Goal: Complete application form: Complete application form

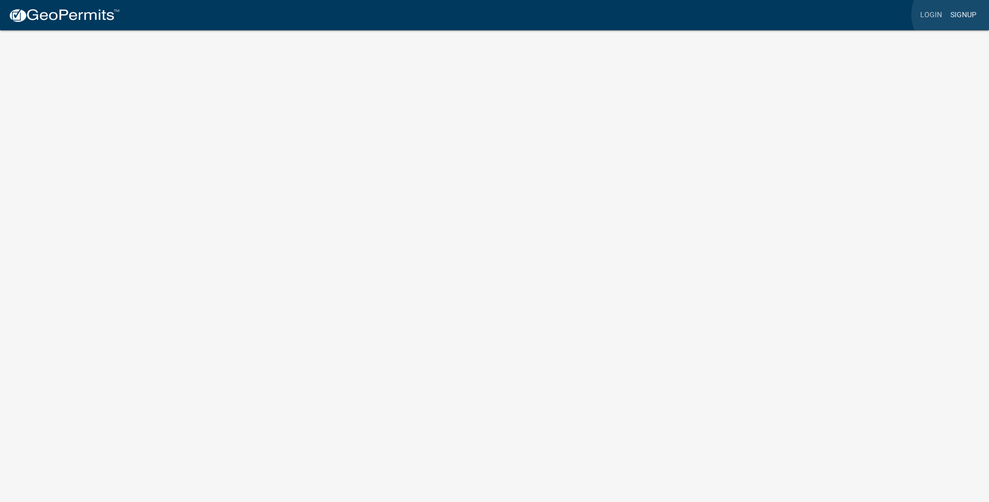
click at [955, 15] on link "Signup" at bounding box center [964, 15] width 34 height 20
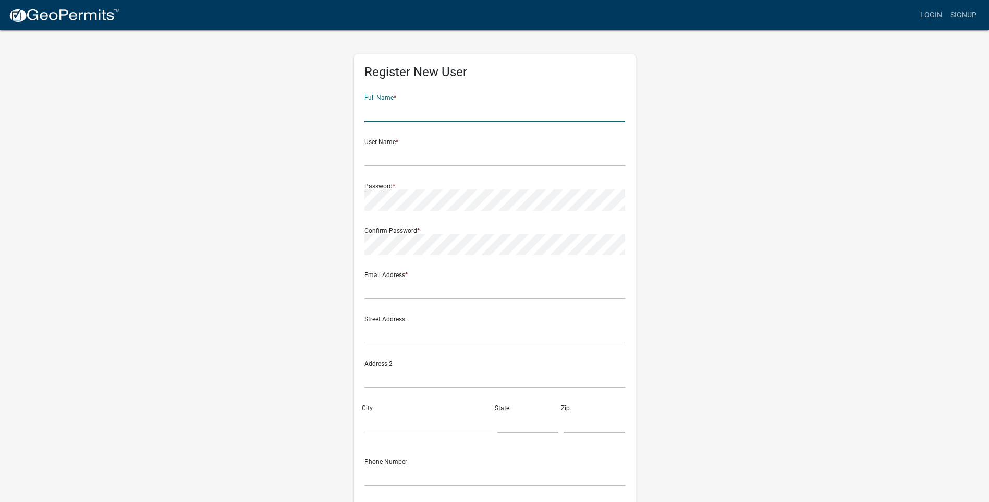
click at [382, 110] on input "text" at bounding box center [495, 111] width 261 height 21
click at [372, 113] on input "J" at bounding box center [495, 111] width 261 height 21
type input "J"
type input "[PERSON_NAME]"
type input "[EMAIL_ADDRESS][DOMAIN_NAME]"
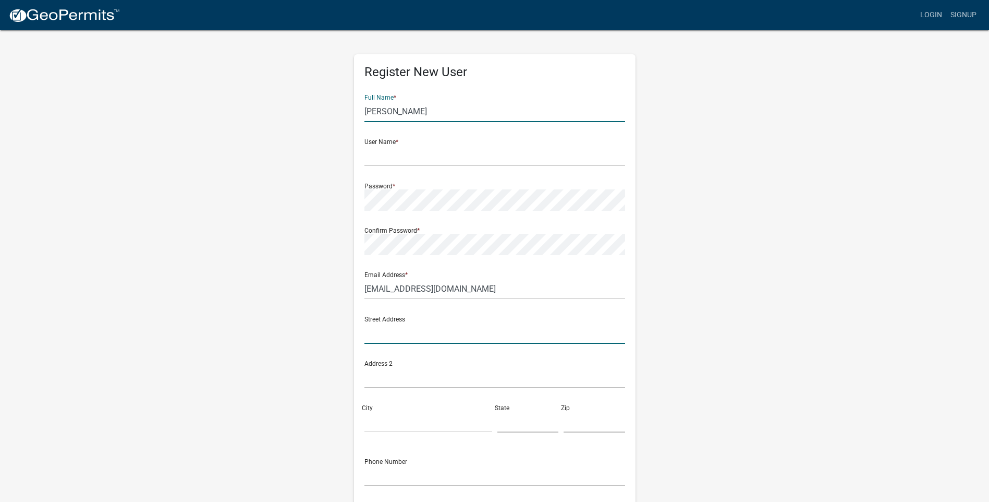
type input "[STREET_ADDRESS][PERSON_NAME]"
type input "VALPARAISO"
type input "IN"
type input "46383"
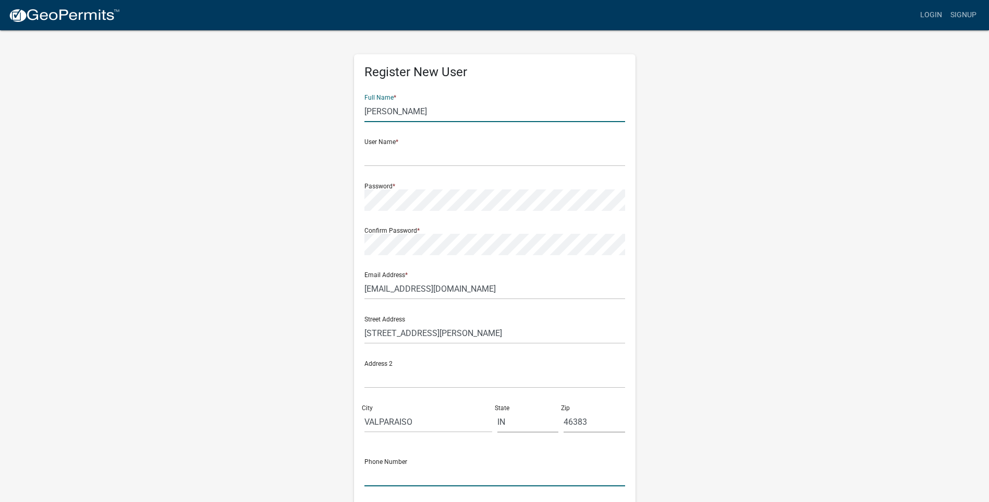
type input "2194054256"
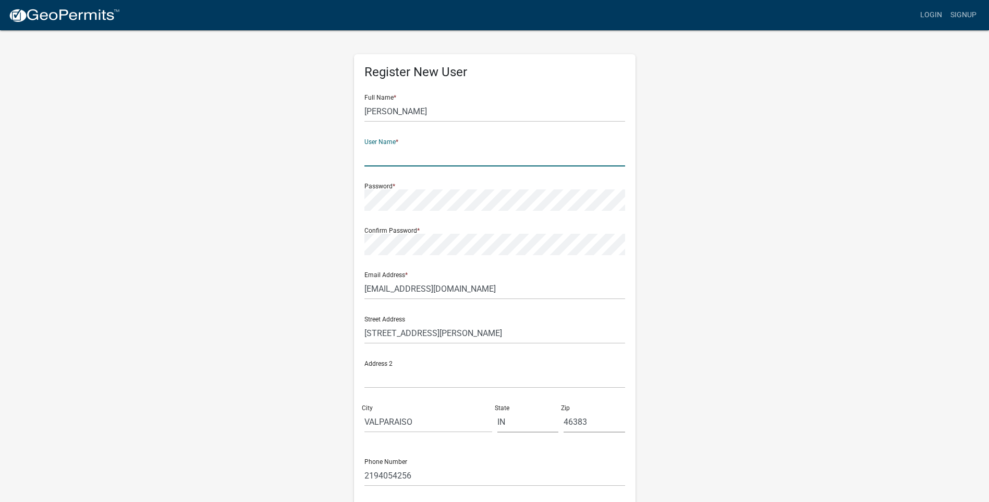
click at [379, 159] on input "text" at bounding box center [495, 155] width 261 height 21
type input "j"
type input "i"
type input "jimandtammy2002"
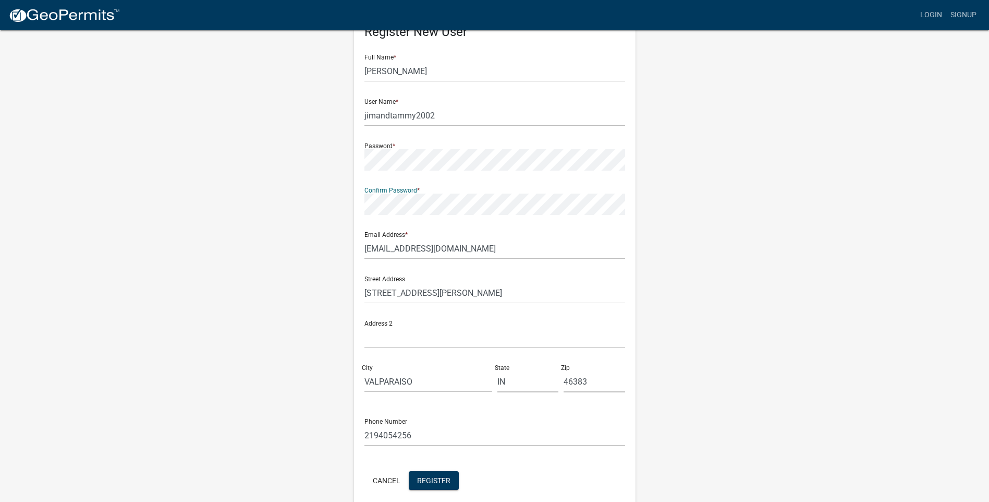
scroll to position [86, 0]
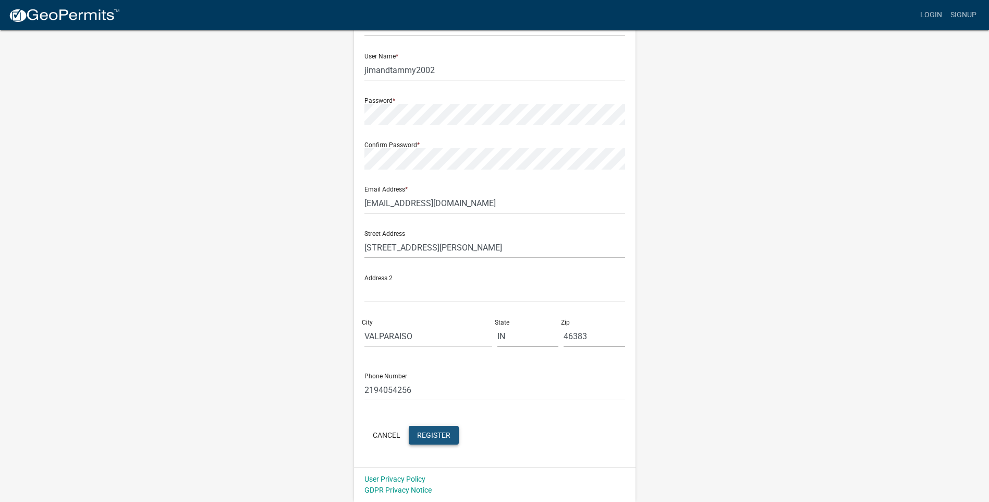
click at [441, 432] on span "Register" at bounding box center [433, 434] width 33 height 8
click at [936, 15] on link "Login" at bounding box center [931, 15] width 30 height 20
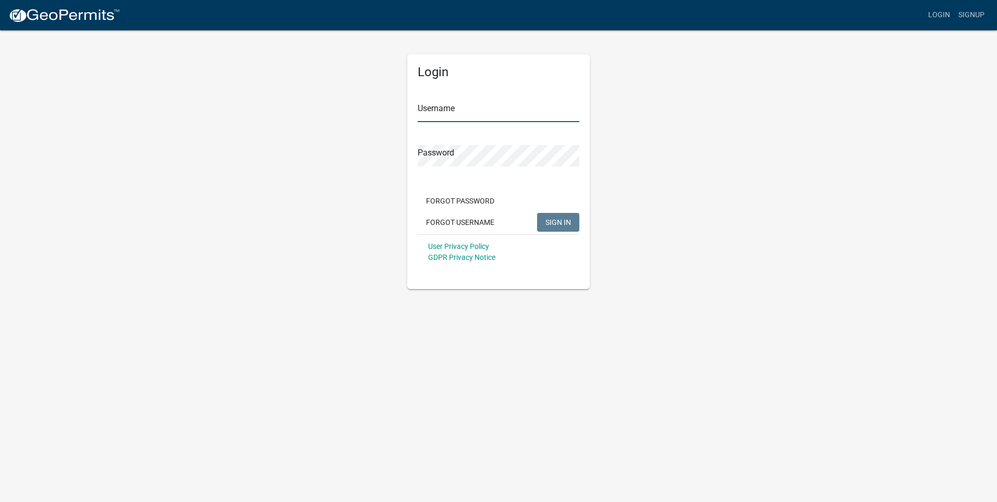
click at [443, 111] on input "Username" at bounding box center [499, 111] width 162 height 21
type input "jimandtammy2002"
click at [543, 221] on button "SIGN IN" at bounding box center [558, 222] width 42 height 19
click at [549, 221] on span "SIGN IN" at bounding box center [559, 222] width 26 height 8
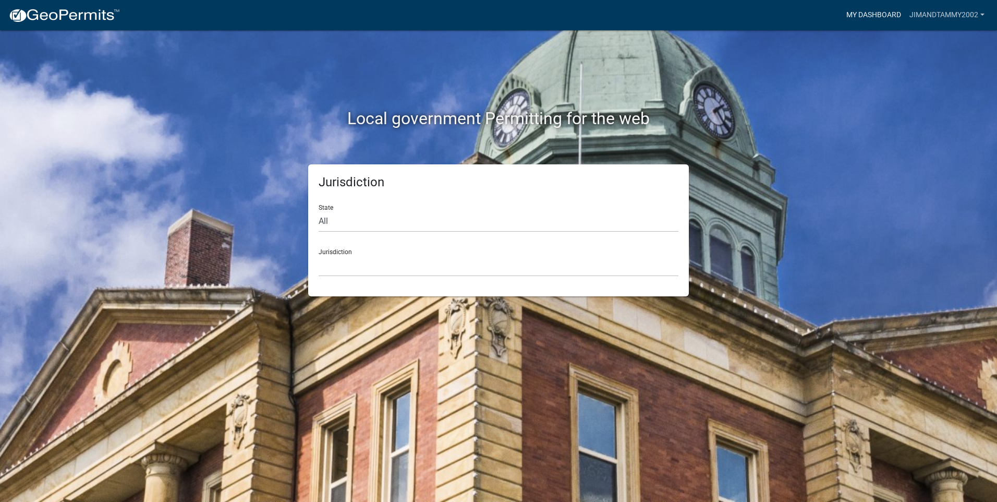
click at [884, 11] on link "My Dashboard" at bounding box center [873, 15] width 63 height 20
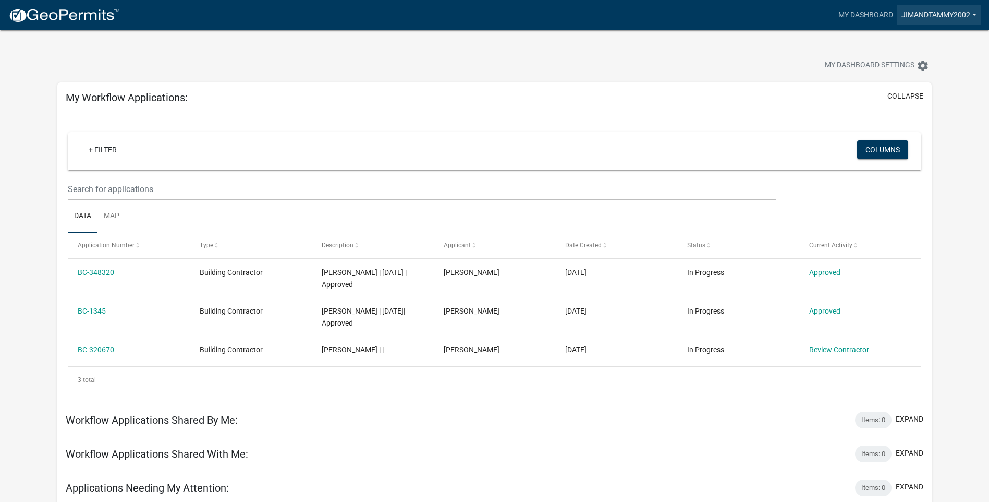
click at [975, 14] on link "Jimandtammy2002" at bounding box center [939, 15] width 83 height 20
click at [936, 65] on link "Contractor Profile" at bounding box center [936, 67] width 89 height 25
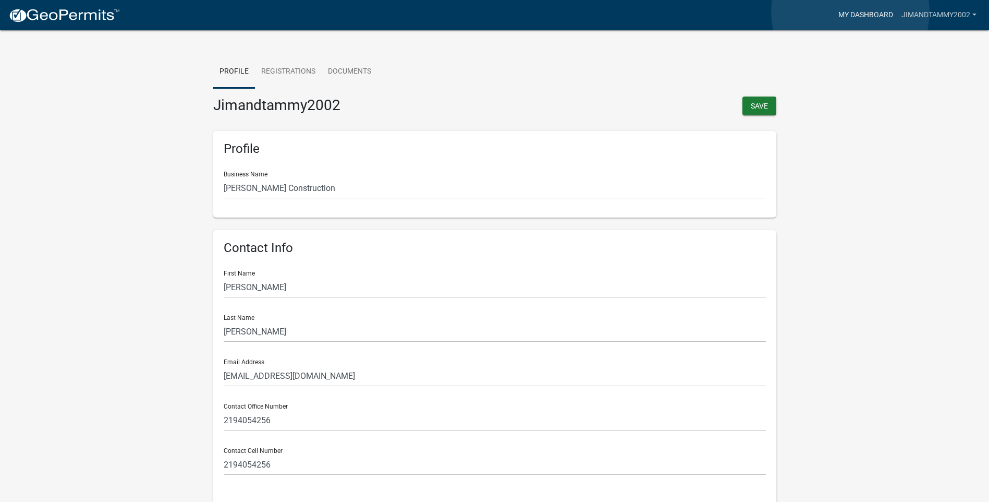
click at [851, 12] on link "My Dashboard" at bounding box center [866, 15] width 63 height 20
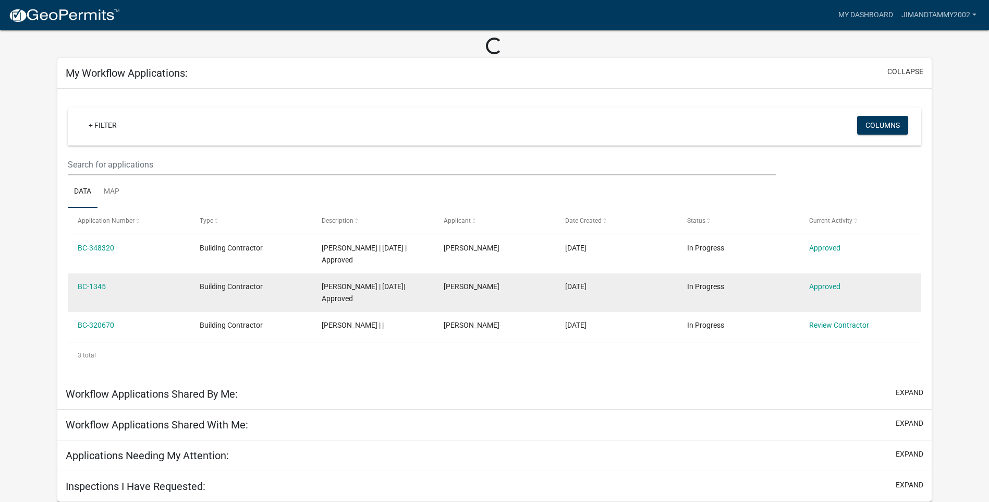
scroll to position [37, 0]
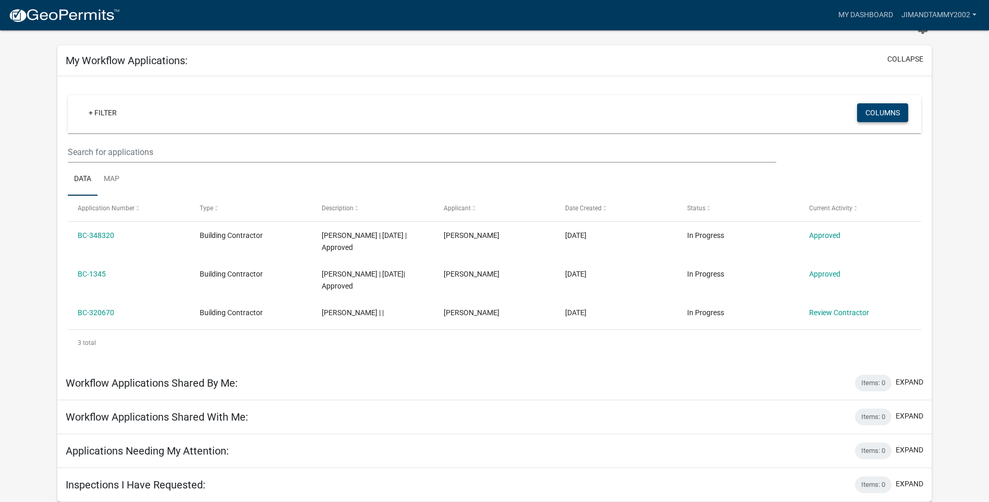
click at [879, 112] on button "Columns" at bounding box center [883, 112] width 51 height 19
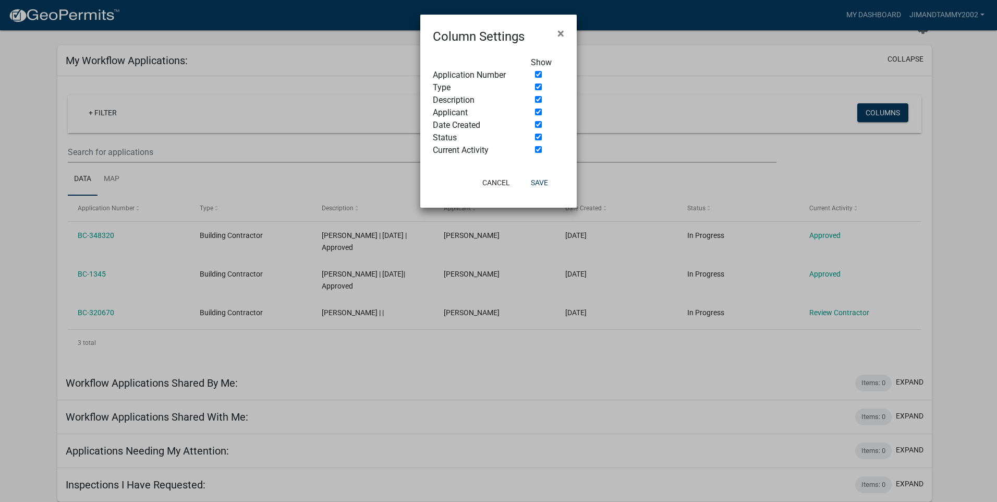
click at [967, 112] on ngb-modal-window "Column Settings × Show Application Number Type Description Applicant Date Creat…" at bounding box center [498, 251] width 997 height 502
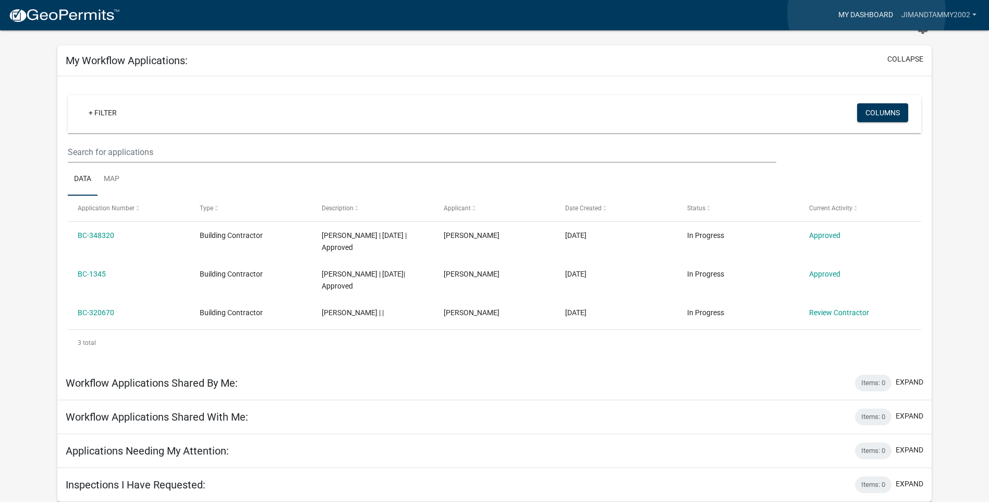
click at [867, 13] on link "My Dashboard" at bounding box center [866, 15] width 63 height 20
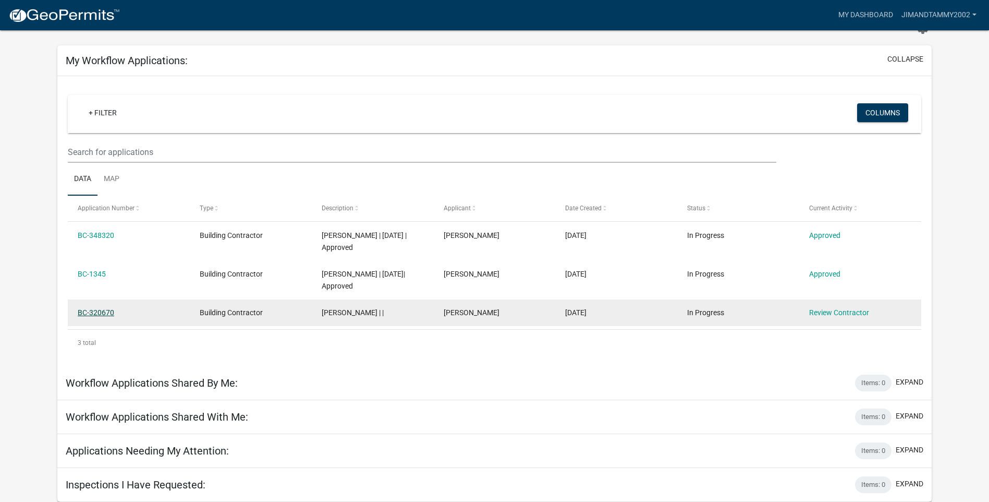
click at [99, 311] on link "BC-320670" at bounding box center [96, 312] width 37 height 8
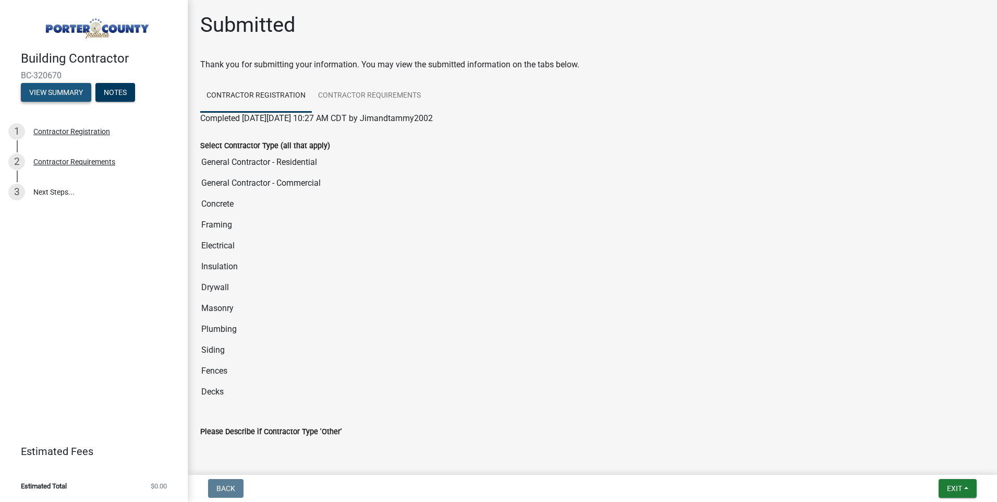
click at [45, 90] on button "View Summary" at bounding box center [56, 92] width 70 height 19
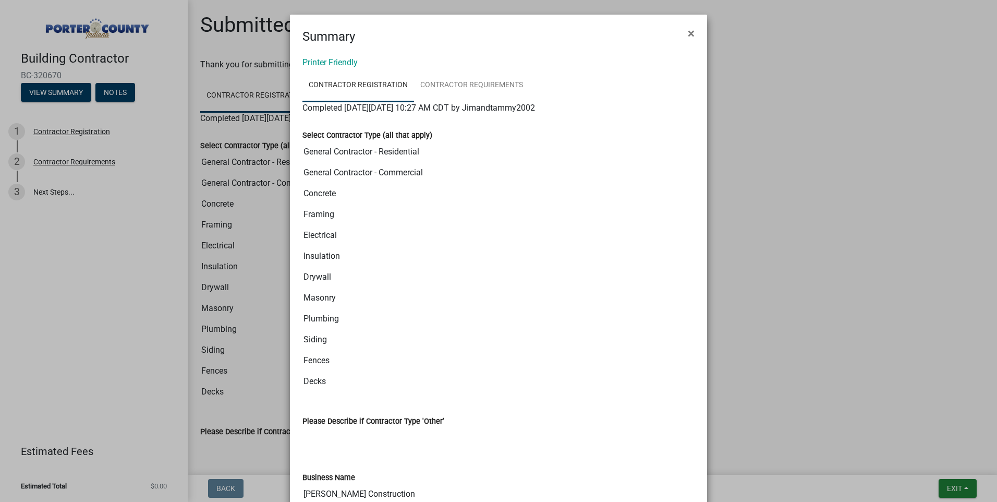
click at [151, 47] on ngb-modal-window "Summary × Printer Friendly Contractor Registration Contractor Requirements Comp…" at bounding box center [498, 251] width 997 height 502
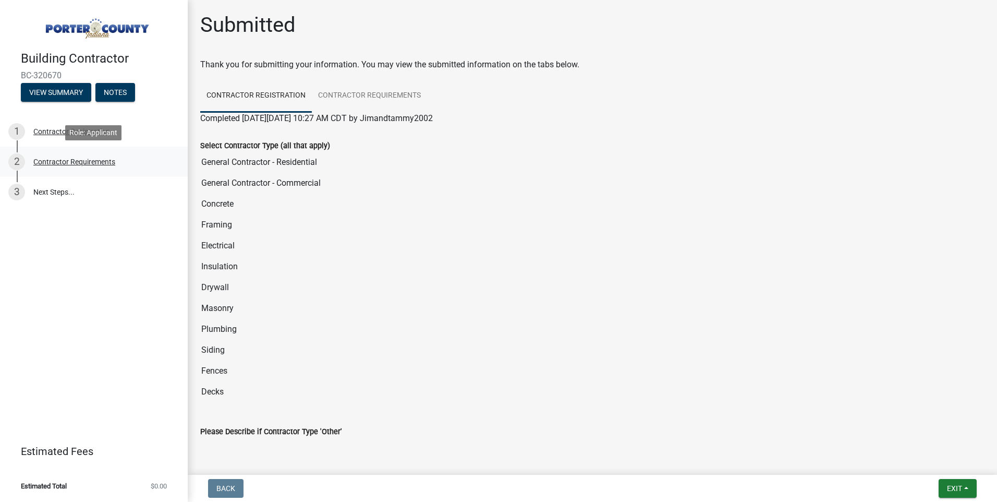
click at [84, 161] on div "Contractor Requirements" at bounding box center [74, 161] width 82 height 7
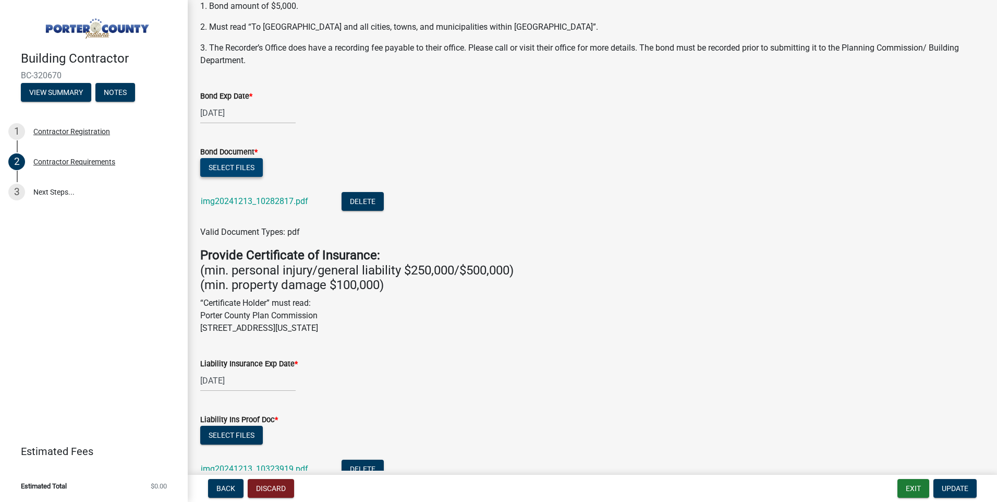
scroll to position [156, 0]
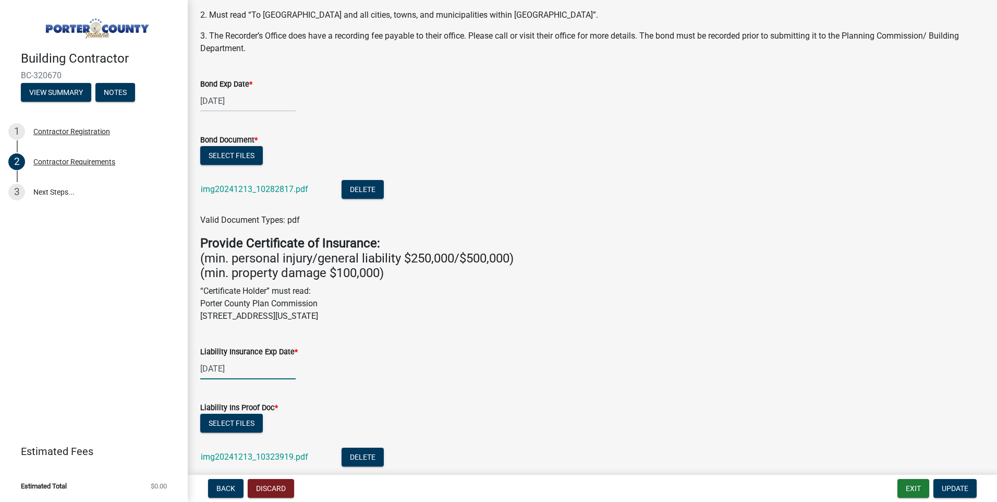
click at [245, 370] on div "[DATE]" at bounding box center [247, 368] width 95 height 21
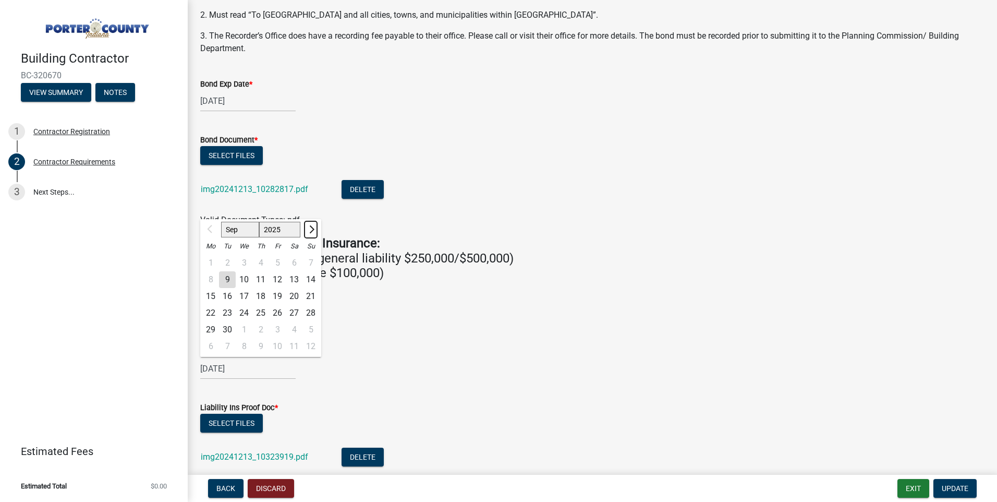
click at [314, 228] on button "Next month" at bounding box center [311, 229] width 13 height 17
select select "1"
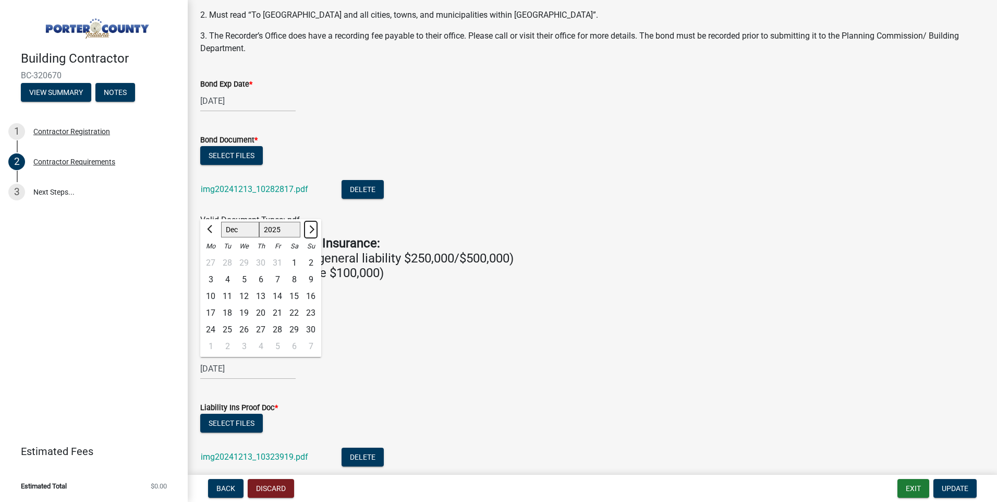
select select "2026"
click at [314, 228] on button "Next month" at bounding box center [311, 229] width 13 height 17
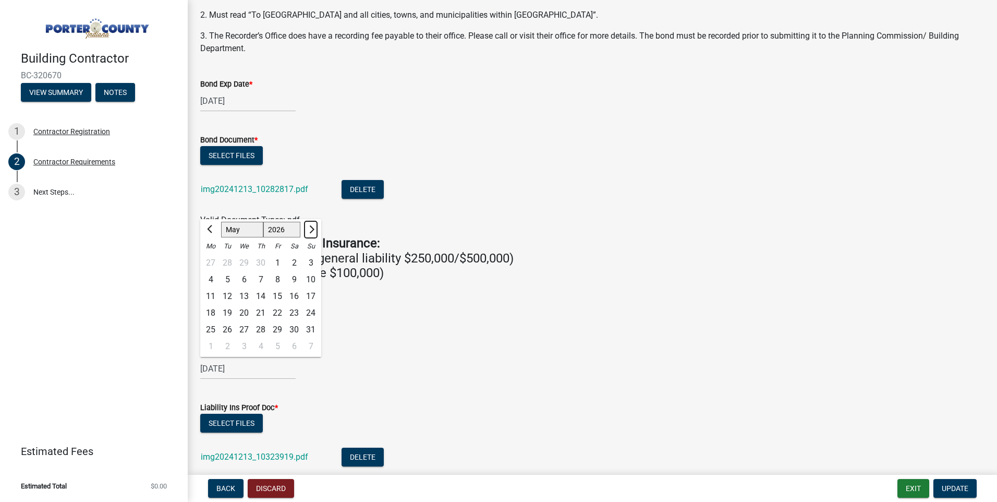
click at [314, 228] on button "Next month" at bounding box center [311, 229] width 13 height 17
select select "9"
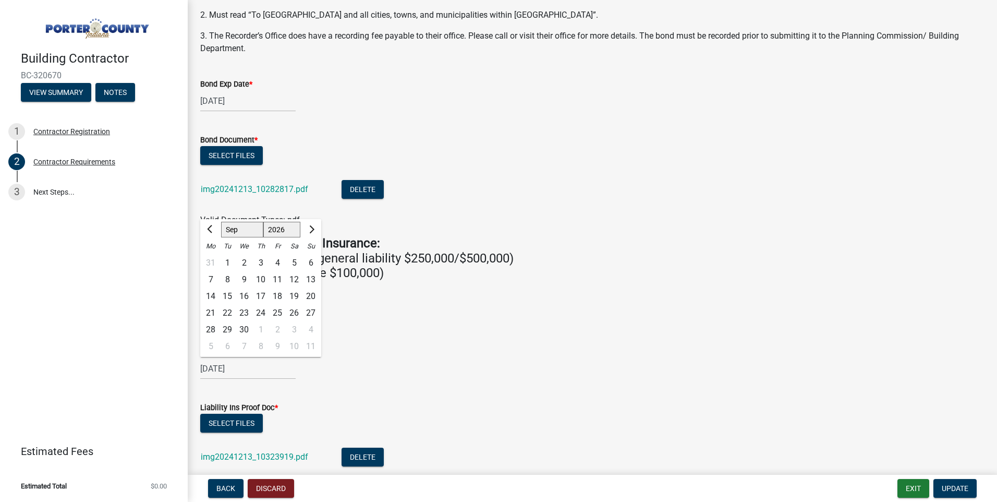
click at [227, 261] on div "1" at bounding box center [227, 263] width 17 height 17
type input "[DATE]"
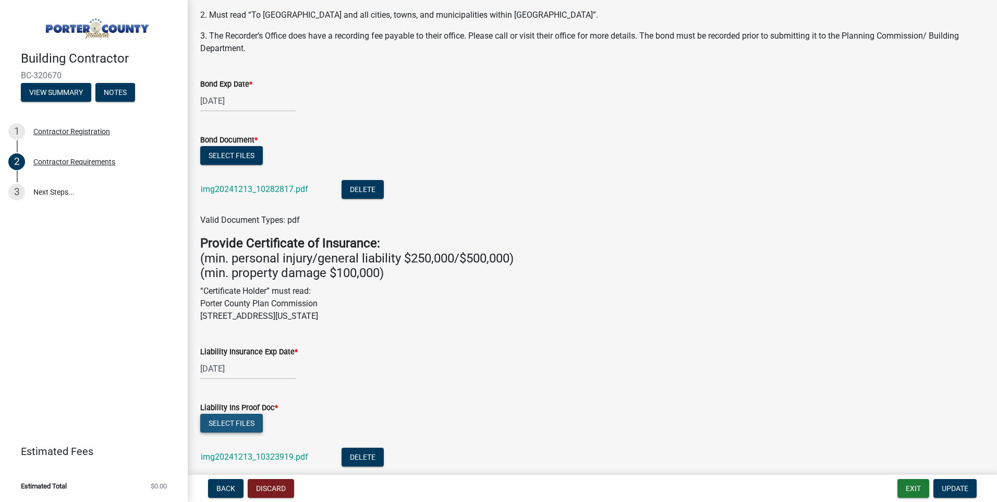
click at [243, 422] on button "Select files" at bounding box center [231, 423] width 63 height 19
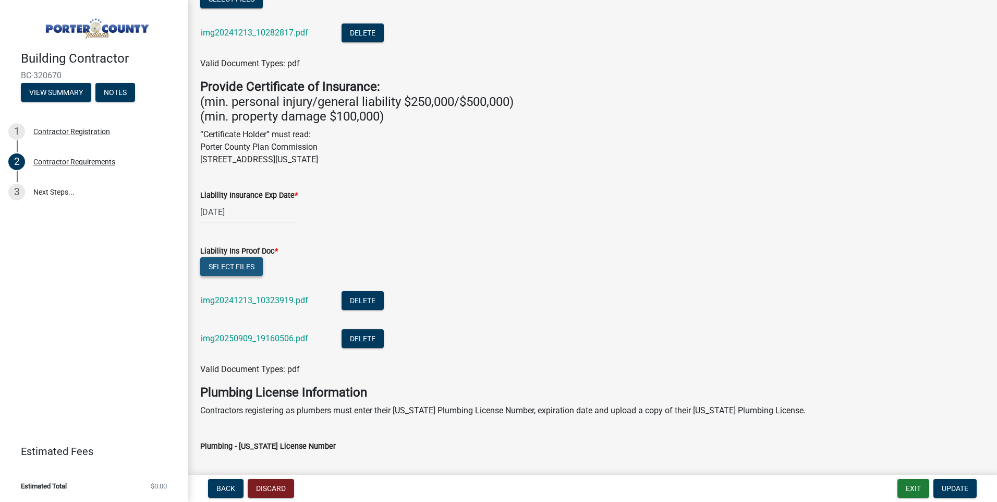
click at [243, 267] on button "Select files" at bounding box center [231, 266] width 63 height 19
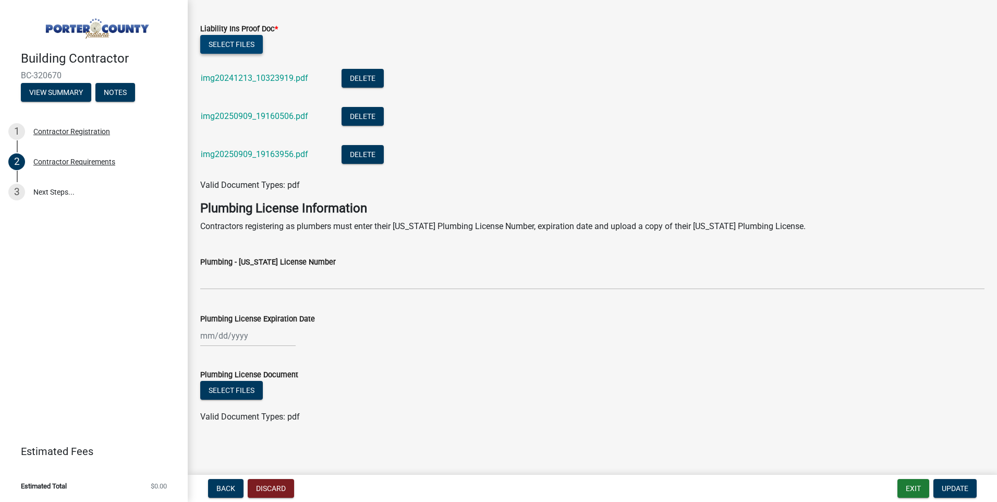
scroll to position [538, 0]
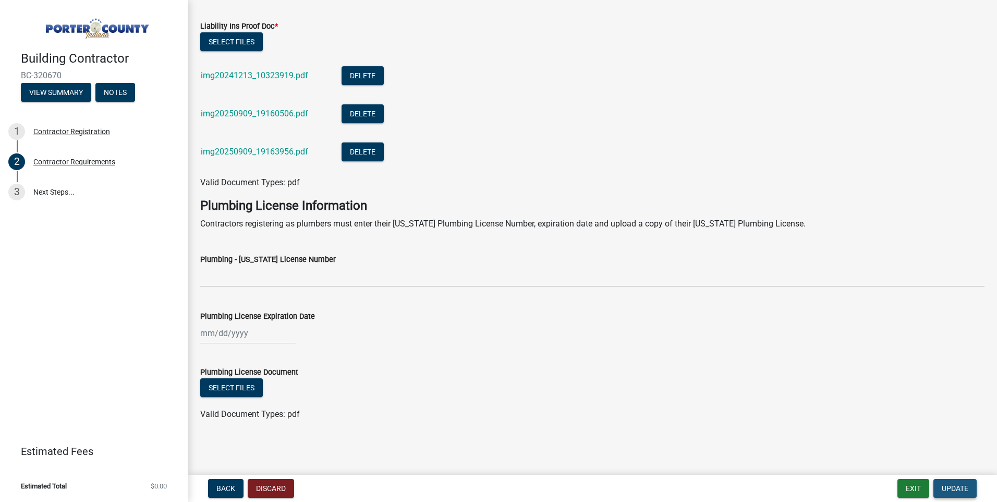
click at [949, 486] on span "Update" at bounding box center [955, 488] width 27 height 8
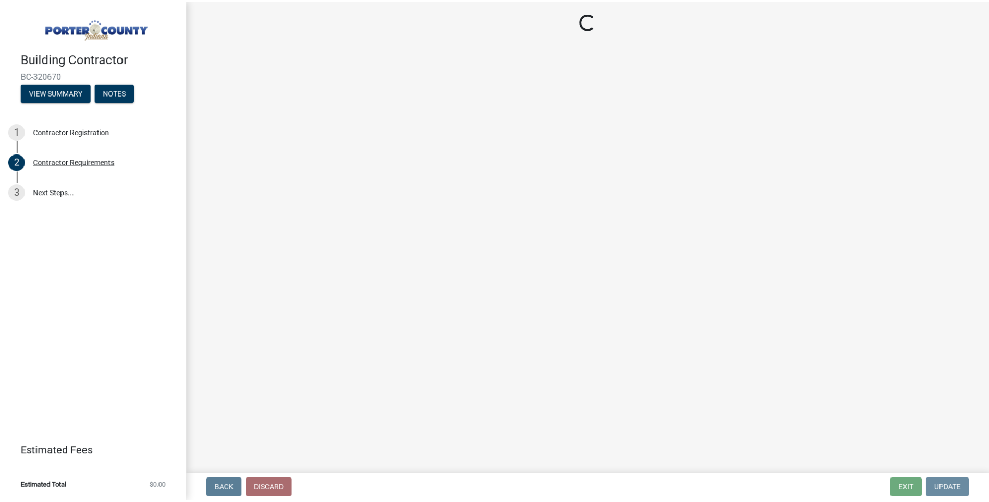
scroll to position [0, 0]
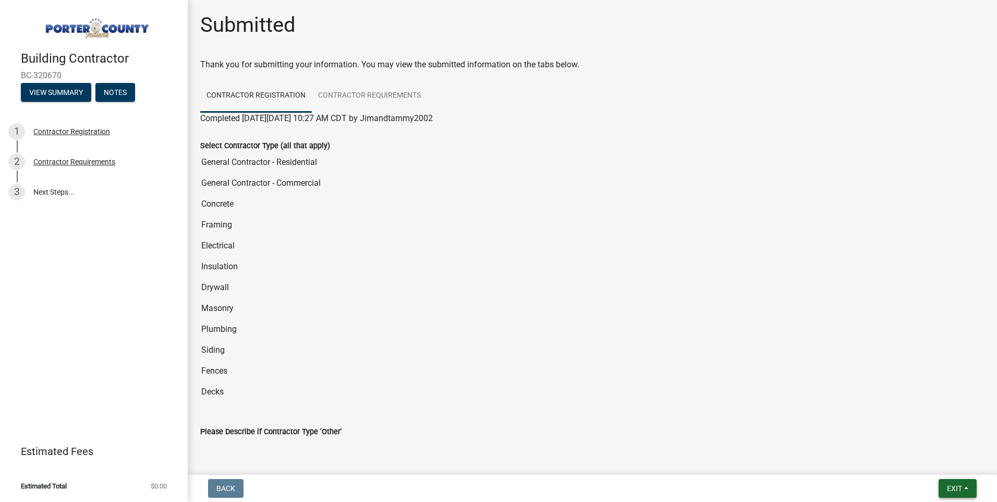
click at [948, 484] on span "Exit" at bounding box center [954, 488] width 15 height 8
click at [919, 463] on button "Save & Exit" at bounding box center [934, 461] width 83 height 25
